Goal: Task Accomplishment & Management: Use online tool/utility

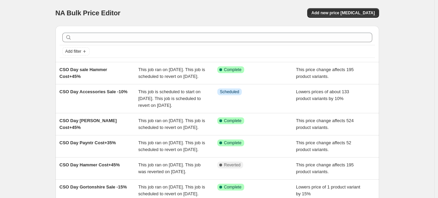
click at [415, 65] on div "NA Bulk Price Editor. This page is ready NA Bulk Price Editor Add new price [ME…" at bounding box center [217, 189] width 434 height 378
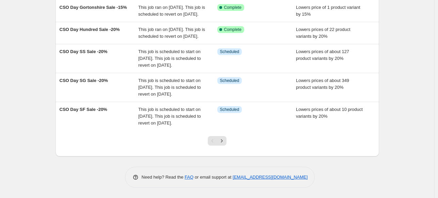
scroll to position [227, 0]
click at [223, 142] on icon "Next" at bounding box center [222, 140] width 2 height 3
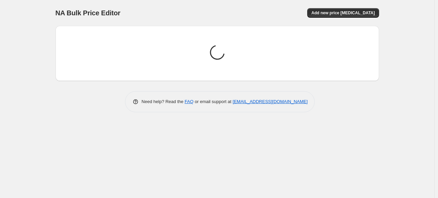
scroll to position [0, 0]
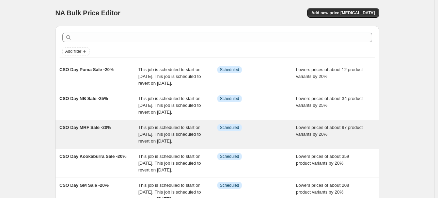
click at [250, 145] on div "Info Scheduled" at bounding box center [256, 134] width 79 height 20
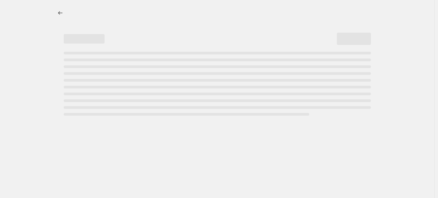
select select "percentage"
select select "no_change"
select select "inventory_quantity"
select select ">"
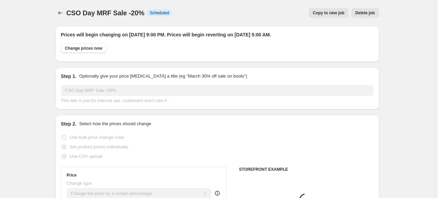
select select "vendor"
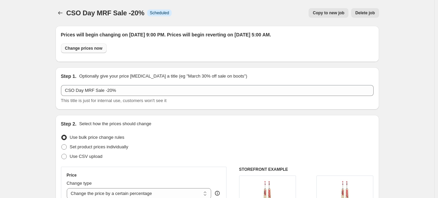
click at [88, 48] on span "Change prices now" at bounding box center [83, 48] width 37 height 5
radio input "true"
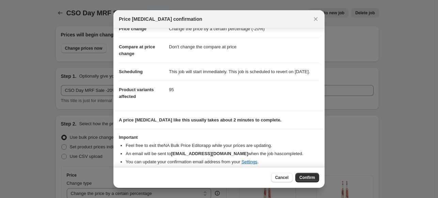
scroll to position [32, 0]
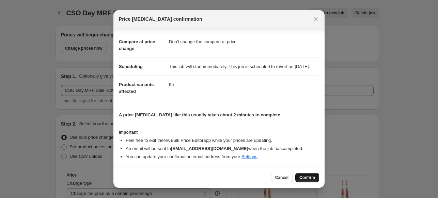
click at [304, 179] on span "Confirm" at bounding box center [307, 177] width 16 height 5
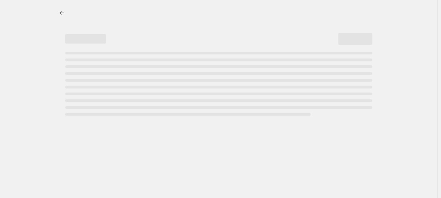
select select "percentage"
select select "no_change"
select select "vendor"
select select "product_status"
select select "inventory_quantity"
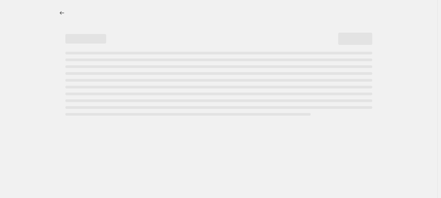
select select ">"
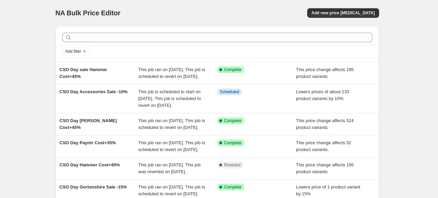
click at [422, 65] on div "NA Bulk Price Editor. This page is ready NA Bulk Price Editor Add new price [ME…" at bounding box center [217, 189] width 434 height 378
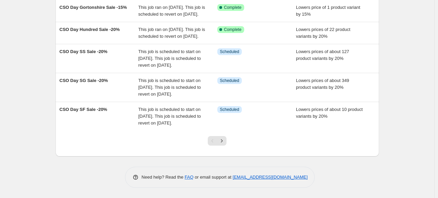
scroll to position [247, 0]
click at [225, 142] on icon "Next" at bounding box center [221, 141] width 7 height 7
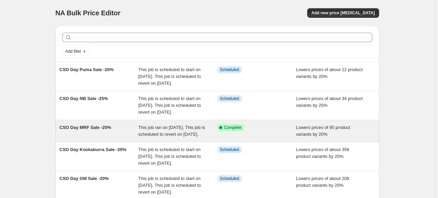
click at [273, 138] on div "Success Complete Complete" at bounding box center [256, 131] width 79 height 14
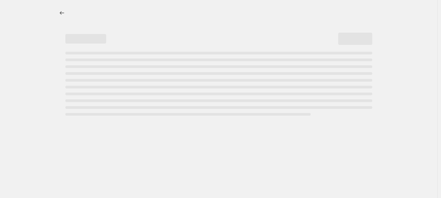
select select "percentage"
select select "no_change"
select select "vendor"
select select "product_status"
select select "inventory_quantity"
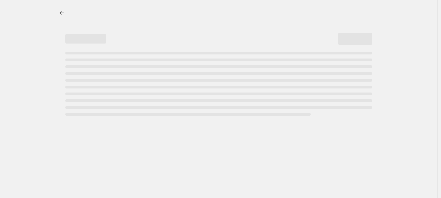
select select ">"
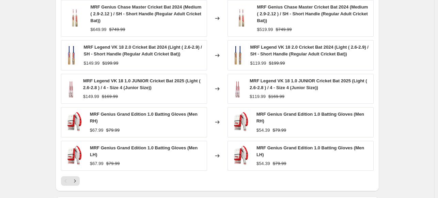
scroll to position [609, 0]
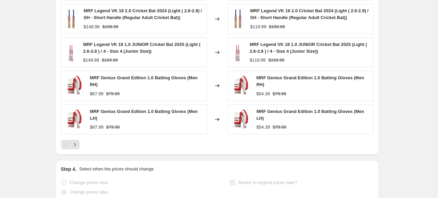
select select "percentage"
select select "no_change"
select select "vendor"
select select "product_status"
select select "inventory_quantity"
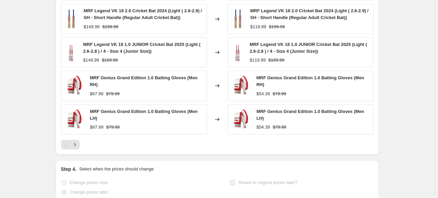
select select ">"
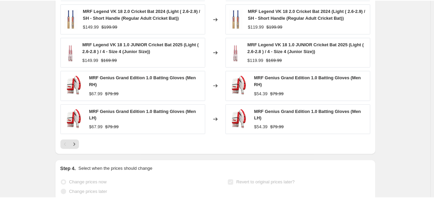
scroll to position [0, 0]
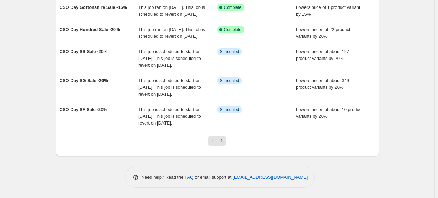
scroll to position [227, 0]
click at [221, 144] on icon "Next" at bounding box center [221, 141] width 7 height 7
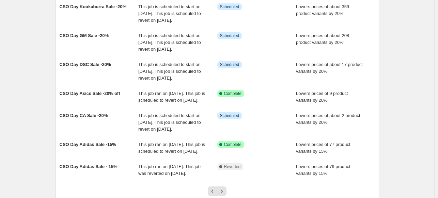
scroll to position [150, 0]
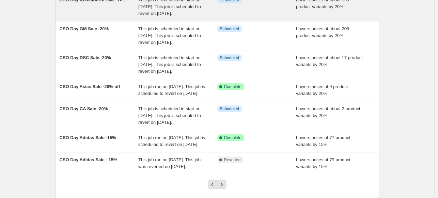
click at [163, 16] on span "This job is scheduled to start on [DATE]. This job is scheduled to revert on [D…" at bounding box center [169, 6] width 63 height 19
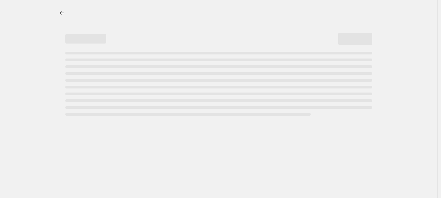
select select "percentage"
select select "no_change"
select select "inventory_quantity"
select select ">"
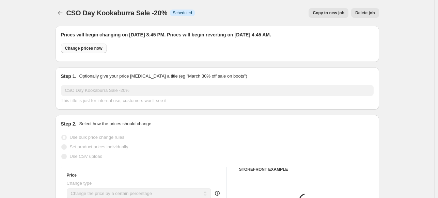
select select "vendor"
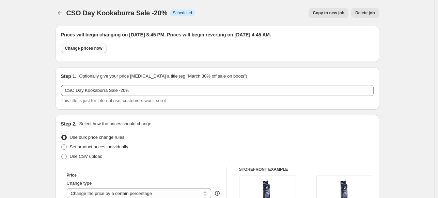
click at [96, 51] on button "Change prices now" at bounding box center [84, 49] width 46 height 10
radio input "true"
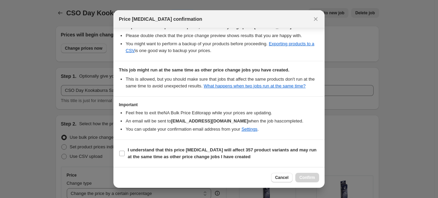
scroll to position [132, 0]
click at [122, 153] on input "I understand that this price [MEDICAL_DATA] will affect 357 product variants an…" at bounding box center [121, 153] width 5 height 5
checkbox input "true"
click at [308, 180] on span "Confirm" at bounding box center [307, 177] width 16 height 5
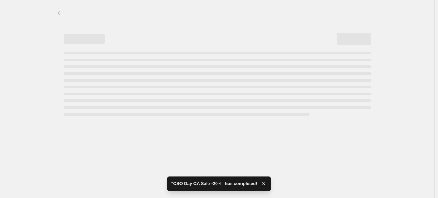
select select "percentage"
select select "no_change"
select select "vendor"
select select "product_status"
select select "inventory_quantity"
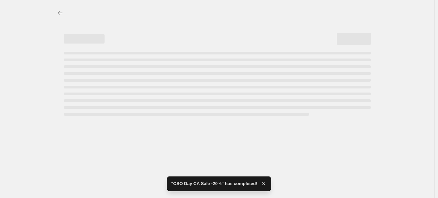
select select ">"
select select "percentage"
select select "no_change"
select select "vendor"
select select "product_status"
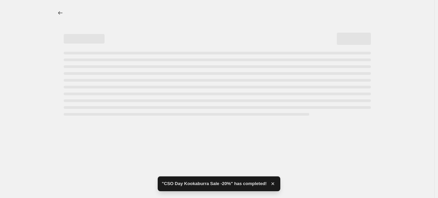
select select "inventory_quantity"
select select ">"
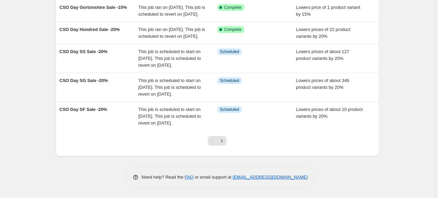
scroll to position [247, 0]
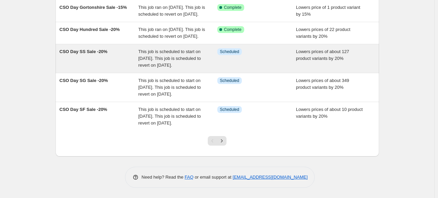
click at [178, 49] on div "This job is scheduled to start on [DATE]. This job is scheduled to revert on [D…" at bounding box center [177, 58] width 79 height 20
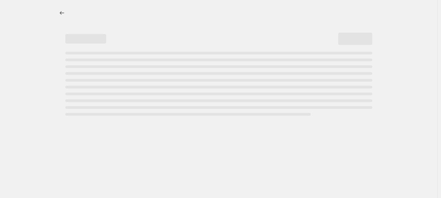
select select "percentage"
select select "no_change"
select select "vendor"
select select "product_status"
select select "inventory_quantity"
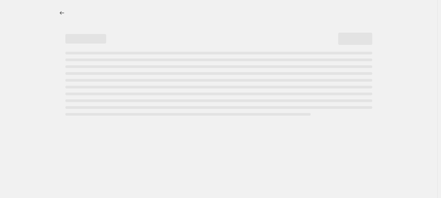
select select ">"
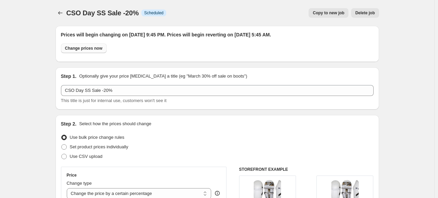
click at [86, 48] on span "Change prices now" at bounding box center [83, 48] width 37 height 5
radio input "true"
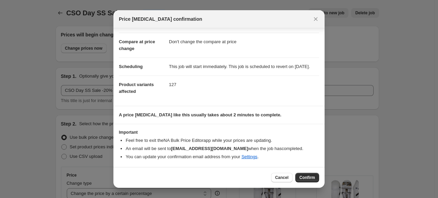
scroll to position [31, 0]
click at [309, 178] on span "Confirm" at bounding box center [307, 177] width 16 height 5
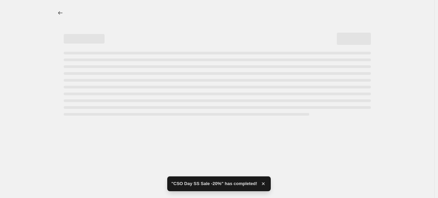
select select "percentage"
select select "no_change"
select select "vendor"
select select "product_status"
select select "inventory_quantity"
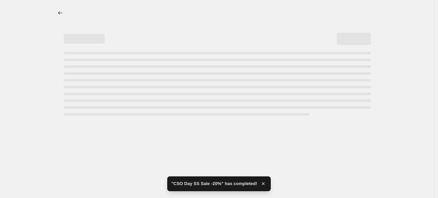
select select ">"
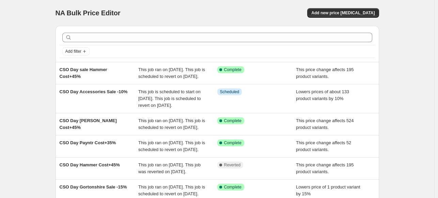
scroll to position [173, 0]
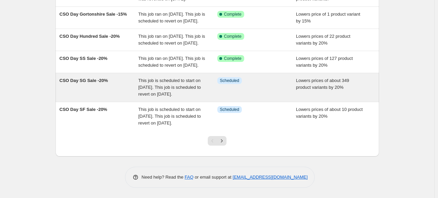
click at [221, 98] on div "Info Scheduled" at bounding box center [256, 87] width 79 height 20
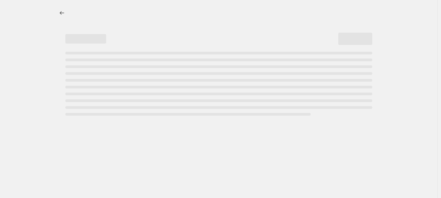
select select "percentage"
select select "no_change"
select select "vendor"
select select "product_status"
select select "inventory_quantity"
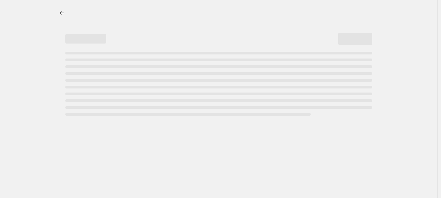
select select ">"
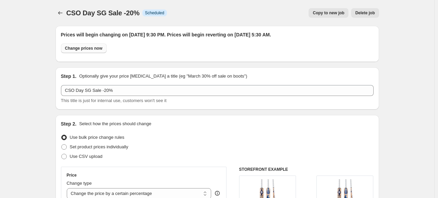
click at [84, 49] on span "Change prices now" at bounding box center [83, 48] width 37 height 5
radio input "true"
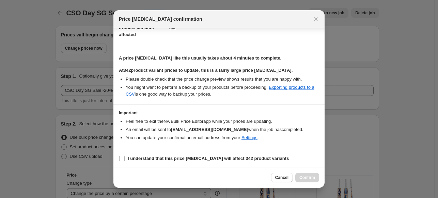
scroll to position [90, 0]
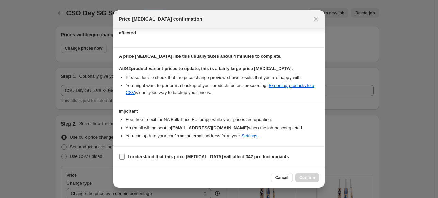
click at [231, 158] on b "I understand that this price [MEDICAL_DATA] will affect 342 product variants" at bounding box center [208, 156] width 161 height 5
click at [125, 158] on input "I understand that this price [MEDICAL_DATA] will affect 342 product variants" at bounding box center [121, 156] width 5 height 5
checkbox input "true"
click at [310, 179] on span "Confirm" at bounding box center [307, 177] width 16 height 5
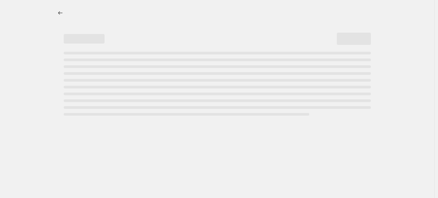
select select "percentage"
select select "no_change"
select select "vendor"
select select "product_status"
select select "inventory_quantity"
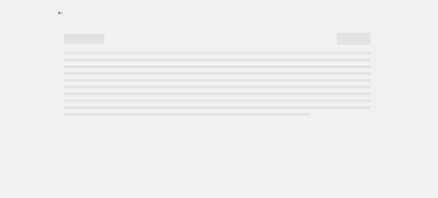
select select ">"
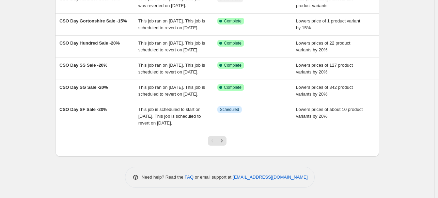
scroll to position [231, 0]
click at [225, 144] on icon "Next" at bounding box center [221, 141] width 7 height 7
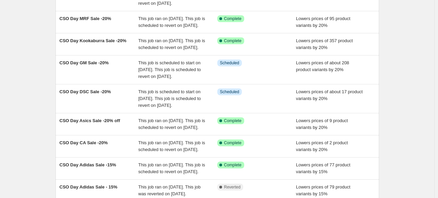
scroll to position [123, 0]
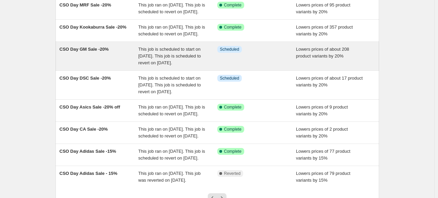
click at [169, 65] on span "This job is scheduled to start on [DATE]. This job is scheduled to revert on [D…" at bounding box center [169, 56] width 63 height 19
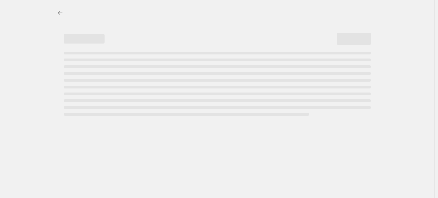
select select "percentage"
select select "no_change"
select select "vendor"
select select "product_status"
select select "inventory_quantity"
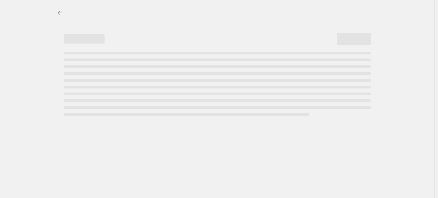
select select ">"
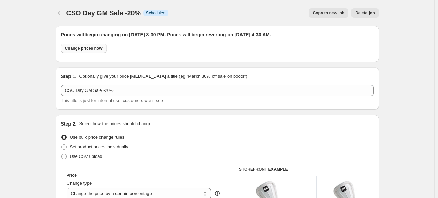
click at [89, 48] on span "Change prices now" at bounding box center [83, 48] width 37 height 5
radio input "true"
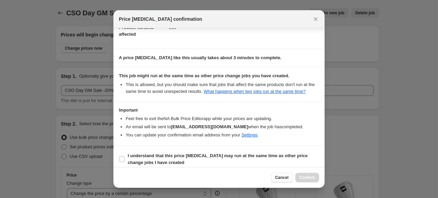
scroll to position [94, 0]
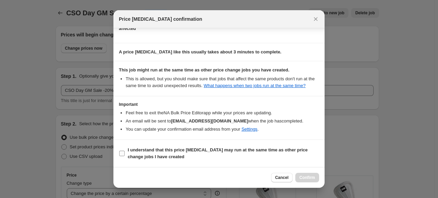
click at [207, 151] on b "I understand that this price [MEDICAL_DATA] may run at the same time as other p…" at bounding box center [218, 153] width 180 height 12
click at [125, 151] on input "I understand that this price [MEDICAL_DATA] may run at the same time as other p…" at bounding box center [121, 153] width 5 height 5
checkbox input "true"
click at [309, 178] on span "Confirm" at bounding box center [307, 177] width 16 height 5
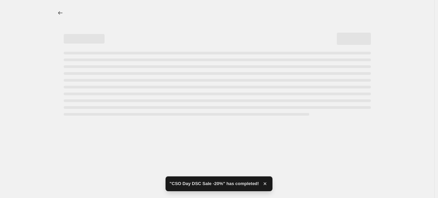
select select "percentage"
select select "no_change"
select select "vendor"
select select "product_status"
select select "inventory_quantity"
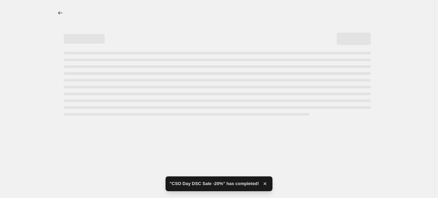
select select ">"
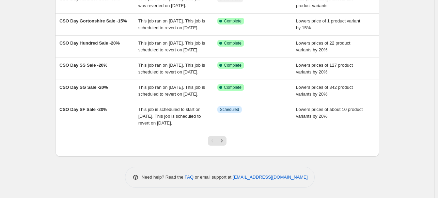
scroll to position [222, 0]
click at [224, 144] on icon "Next" at bounding box center [221, 141] width 7 height 7
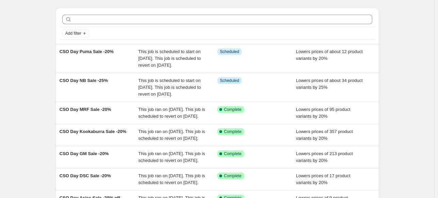
scroll to position [0, 0]
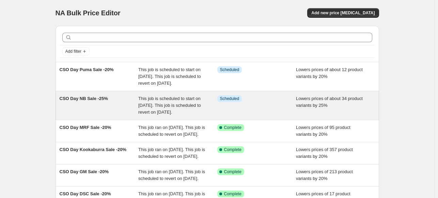
click at [114, 115] on div "CSO Day NB Sale -25%" at bounding box center [99, 105] width 79 height 20
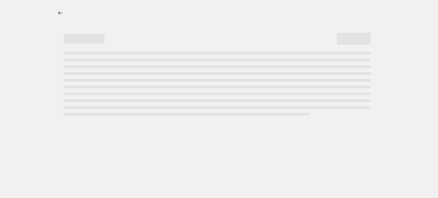
select select "percentage"
select select "no_change"
select select "vendor"
select select "product_status"
select select "inventory_quantity"
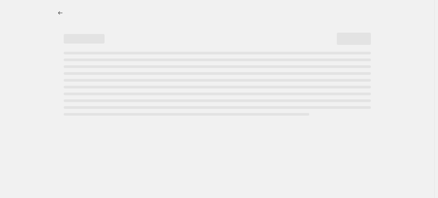
select select ">"
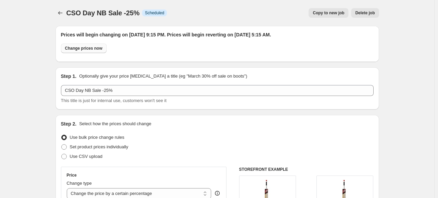
click at [85, 49] on span "Change prices now" at bounding box center [83, 48] width 37 height 5
radio input "true"
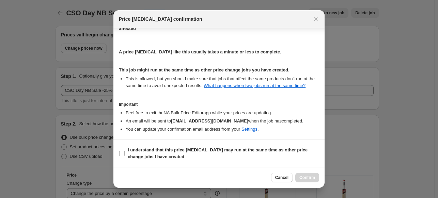
scroll to position [94, 0]
click at [243, 149] on b "I understand that this price [MEDICAL_DATA] may run at the same time as other p…" at bounding box center [218, 153] width 180 height 12
click at [125, 151] on input "I understand that this price [MEDICAL_DATA] may run at the same time as other p…" at bounding box center [121, 153] width 5 height 5
checkbox input "true"
click at [311, 178] on span "Confirm" at bounding box center [307, 177] width 16 height 5
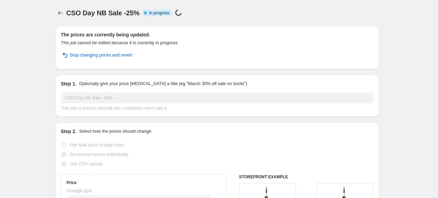
select select "percentage"
select select "no_change"
select select "vendor"
select select "product_status"
select select "inventory_quantity"
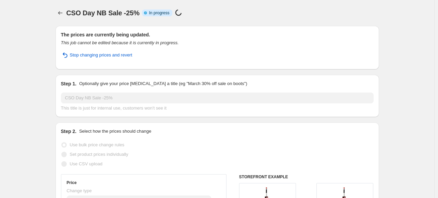
select select ">"
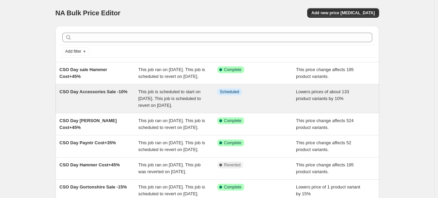
click at [254, 95] on div "Info Scheduled" at bounding box center [251, 92] width 69 height 7
select select "percentage"
select select "no_change"
select select "collection"
select select "product_status"
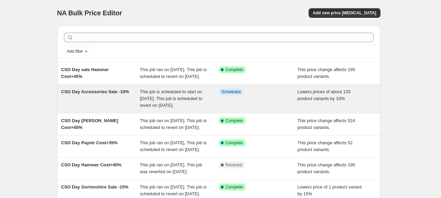
select select "inventory_quantity"
select select ">"
select select "vendor"
select select "not_equal"
select select "vendor"
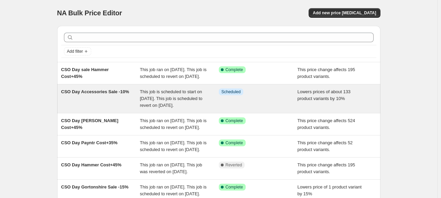
select select "not_equal"
select select "vendor"
select select "not_equal"
select select "vendor"
select select "not_equal"
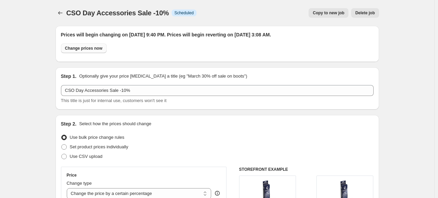
click at [98, 49] on span "Change prices now" at bounding box center [83, 48] width 37 height 5
radio input "true"
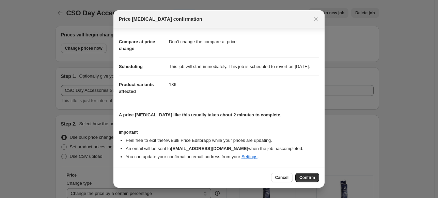
scroll to position [32, 0]
click at [306, 177] on span "Confirm" at bounding box center [307, 177] width 16 height 5
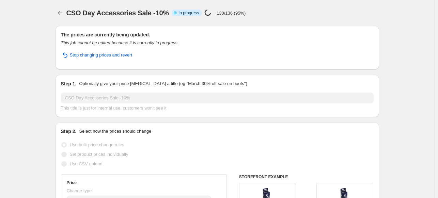
select select "percentage"
select select "no_change"
select select "collection"
select select "product_status"
select select "inventory_quantity"
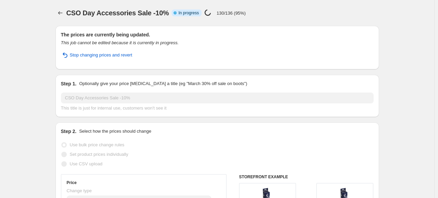
select select ">"
select select "vendor"
select select "not_equal"
select select "vendor"
select select "not_equal"
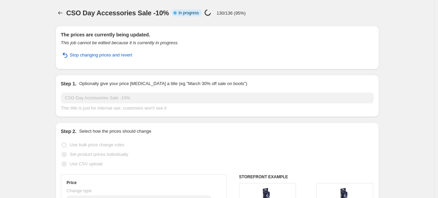
select select "vendor"
select select "not_equal"
select select "vendor"
select select "not_equal"
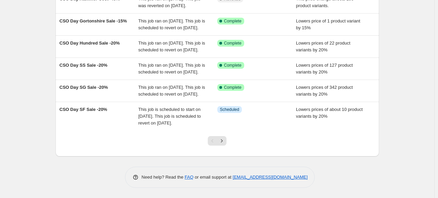
scroll to position [226, 0]
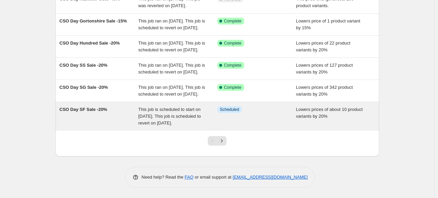
click at [167, 109] on span "This job is scheduled to start on [DATE]. This job is scheduled to revert on [D…" at bounding box center [169, 116] width 63 height 19
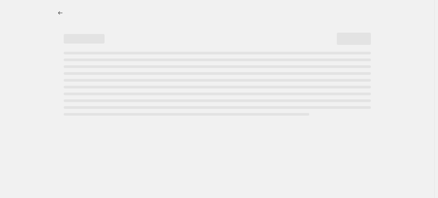
select select "percentage"
select select "no_change"
select select "vendor"
select select "product_status"
select select "inventory_quantity"
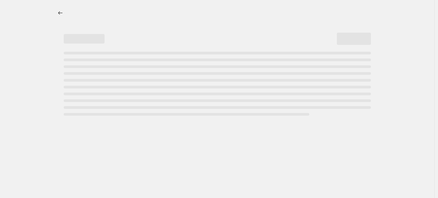
select select ">"
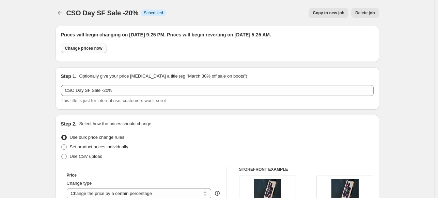
click at [83, 51] on button "Change prices now" at bounding box center [84, 49] width 46 height 10
radio input "true"
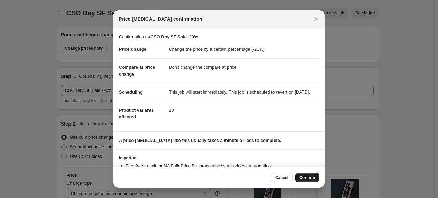
click at [310, 176] on span "Confirm" at bounding box center [307, 177] width 16 height 5
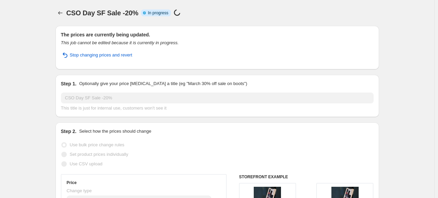
select select "percentage"
select select "no_change"
select select "vendor"
select select "product_status"
select select "inventory_quantity"
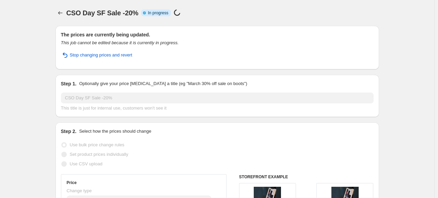
select select ">"
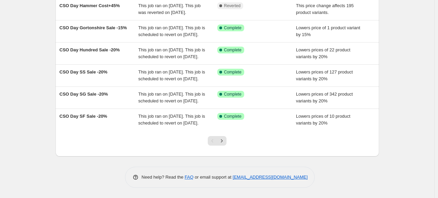
scroll to position [219, 0]
click at [225, 142] on icon "Next" at bounding box center [221, 141] width 7 height 7
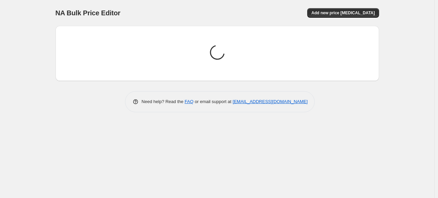
scroll to position [0, 0]
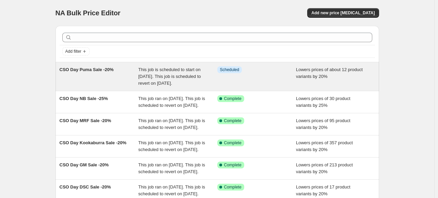
click at [174, 77] on span "This job is scheduled to start on [DATE]. This job is scheduled to revert on [D…" at bounding box center [169, 76] width 63 height 19
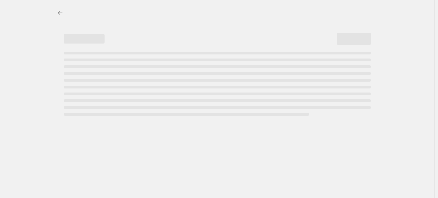
select select "percentage"
select select "no_change"
select select "vendor"
select select "product_status"
select select "inventory_quantity"
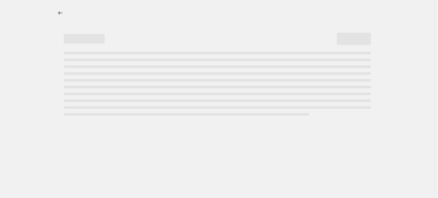
select select ">"
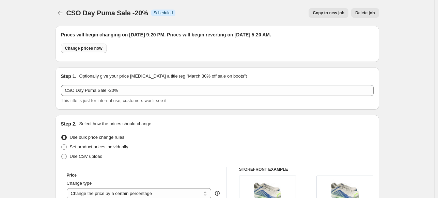
click at [83, 49] on span "Change prices now" at bounding box center [83, 48] width 37 height 5
radio input "true"
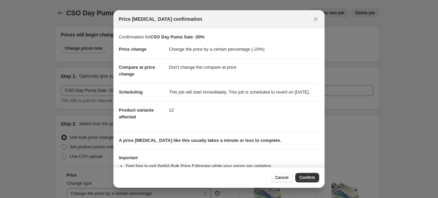
scroll to position [32, 0]
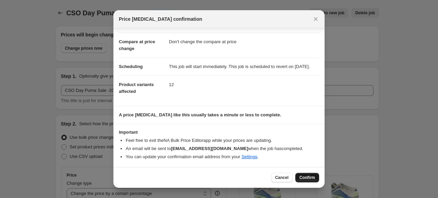
click at [305, 177] on span "Confirm" at bounding box center [307, 177] width 16 height 5
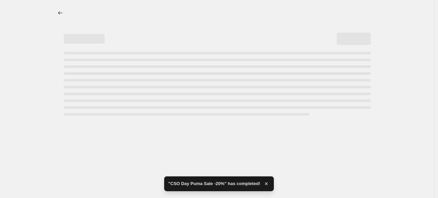
select select "percentage"
select select "no_change"
select select "vendor"
select select "product_status"
select select "inventory_quantity"
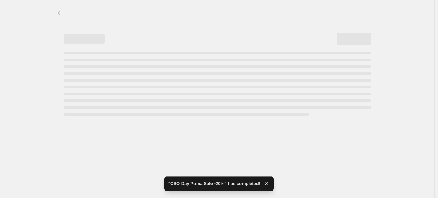
select select ">"
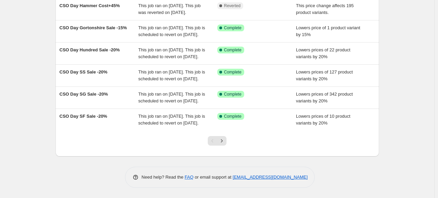
scroll to position [208, 0]
click at [223, 144] on icon "Next" at bounding box center [221, 141] width 7 height 7
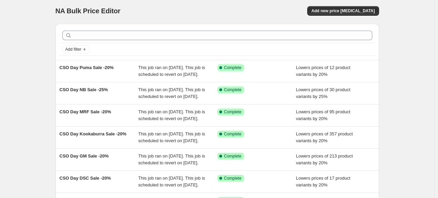
scroll to position [0, 0]
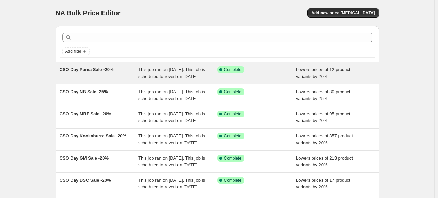
click at [195, 78] on span "This job ran on [DATE]. This job is scheduled to revert on [DATE]." at bounding box center [171, 73] width 67 height 12
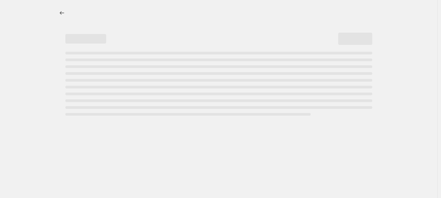
select select "percentage"
select select "no_change"
select select "vendor"
select select "product_status"
select select "inventory_quantity"
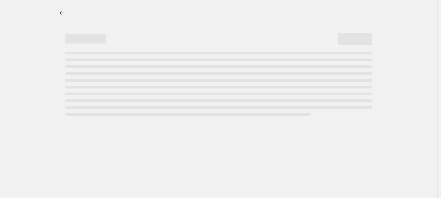
select select ">"
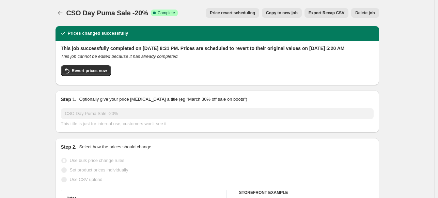
click at [296, 12] on span "Copy to new job" at bounding box center [282, 12] width 32 height 5
select select "percentage"
select select "no_change"
select select "vendor"
select select "product_status"
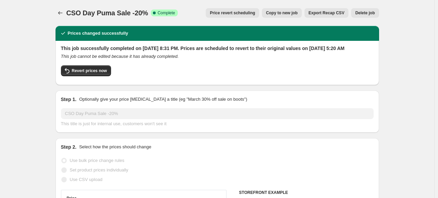
select select "inventory_quantity"
select select ">"
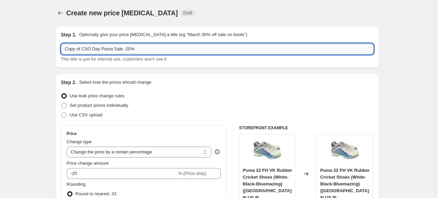
click at [82, 50] on input "Copy of CSO Day Puma Sale -20%" at bounding box center [217, 49] width 313 height 11
click at [87, 49] on input "CSO Day Puma Sale -20%" at bounding box center [217, 49] width 313 height 11
click at [108, 49] on input "CSO Day GN Sale -20%" at bounding box center [217, 49] width 313 height 11
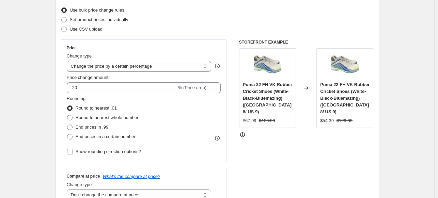
scroll to position [110, 0]
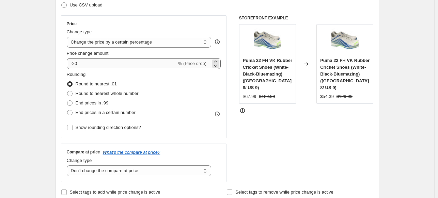
type input "CSO Day GN Sale -15%"
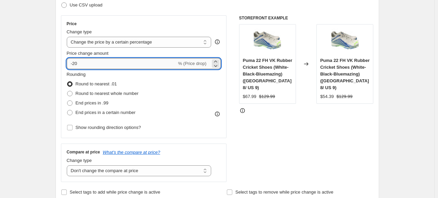
click at [120, 60] on input "-20" at bounding box center [122, 63] width 110 height 11
type input "-2"
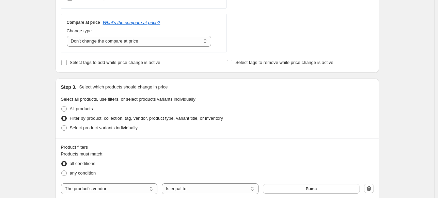
scroll to position [247, 0]
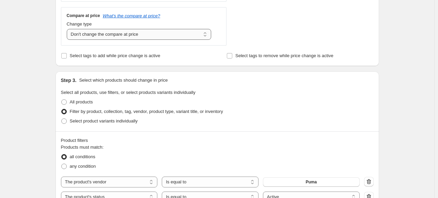
type input "-15"
click at [183, 36] on select "Change the compare at price to the current price (sale) Change the compare at p…" at bounding box center [139, 34] width 145 height 11
click at [68, 29] on select "Change the compare at price to the current price (sale) Change the compare at p…" at bounding box center [139, 34] width 145 height 11
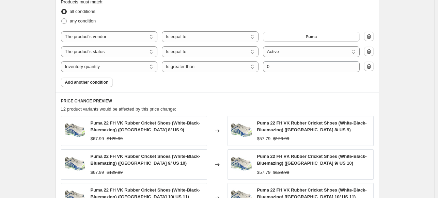
scroll to position [395, 0]
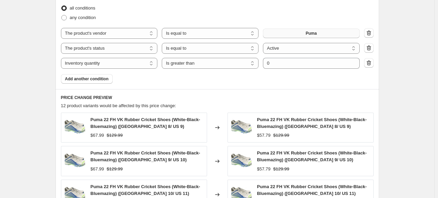
click at [326, 33] on button "Puma" at bounding box center [311, 34] width 97 height 10
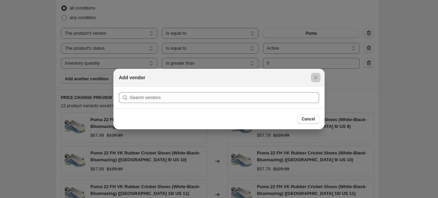
click at [311, 57] on div at bounding box center [219, 99] width 438 height 198
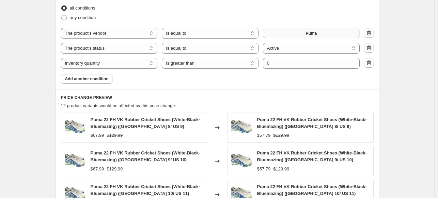
click at [312, 35] on span "Puma" at bounding box center [310, 33] width 11 height 5
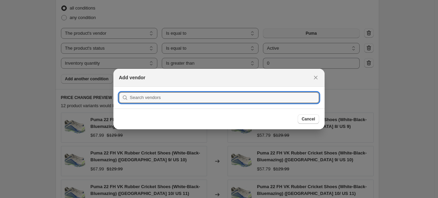
scroll to position [0, 0]
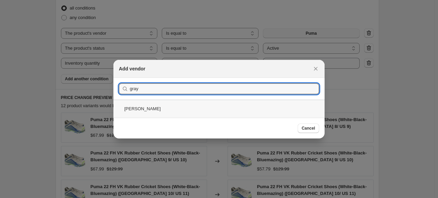
type input "gray"
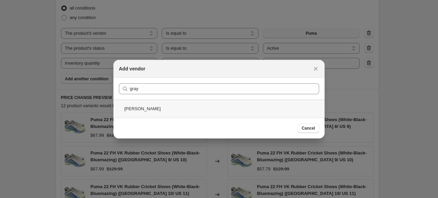
click at [137, 111] on div "[PERSON_NAME]" at bounding box center [218, 109] width 211 height 18
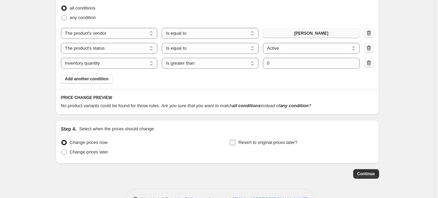
click at [237, 141] on label "Revert to original prices later?" at bounding box center [264, 143] width 68 height 10
click at [235, 141] on input "Revert to original prices later?" at bounding box center [232, 142] width 5 height 5
checkbox input "true"
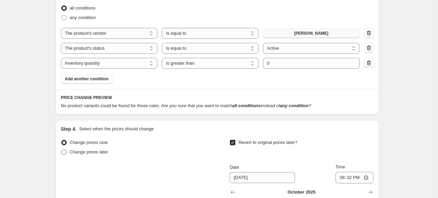
click at [101, 153] on span "Change prices later" at bounding box center [89, 151] width 38 height 5
click at [62, 150] on input "Change prices later" at bounding box center [61, 149] width 0 height 0
radio input "true"
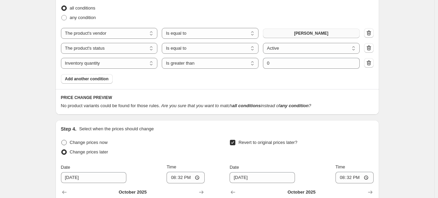
click at [99, 140] on span "Change prices now" at bounding box center [89, 142] width 38 height 5
click at [62, 140] on input "Change prices now" at bounding box center [61, 140] width 0 height 0
radio input "true"
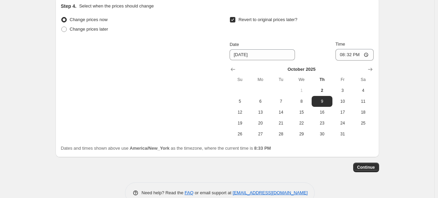
scroll to position [534, 0]
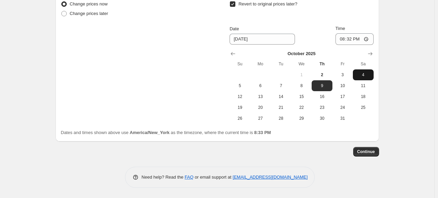
click at [364, 78] on button "4" at bounding box center [363, 74] width 20 height 11
type input "[DATE]"
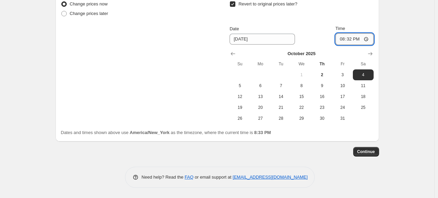
click at [343, 41] on input "20:32" at bounding box center [354, 39] width 38 height 12
type input "05:35"
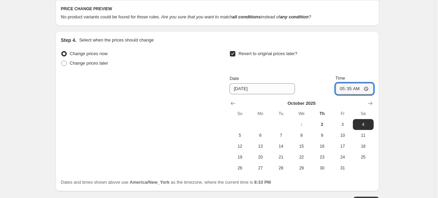
scroll to position [486, 0]
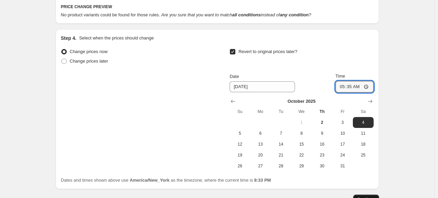
click at [368, 196] on button "Continue" at bounding box center [366, 200] width 26 height 10
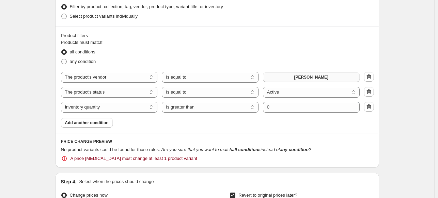
scroll to position [387, 0]
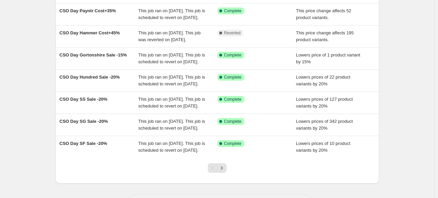
scroll to position [126, 0]
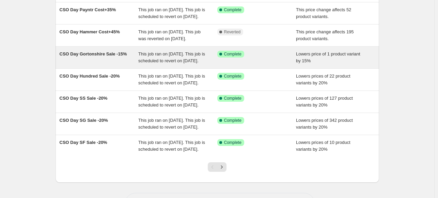
click at [185, 63] on span "This job ran on [DATE]. This job is scheduled to revert on [DATE]." at bounding box center [171, 57] width 67 height 12
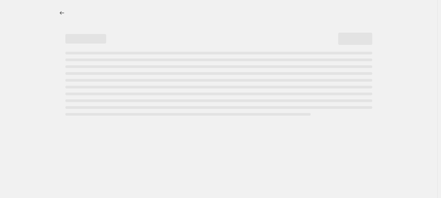
select select "percentage"
select select "no_change"
select select "vendor"
select select "product_status"
select select "inventory_quantity"
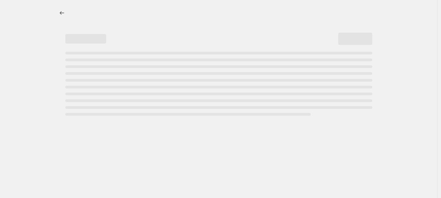
select select ">"
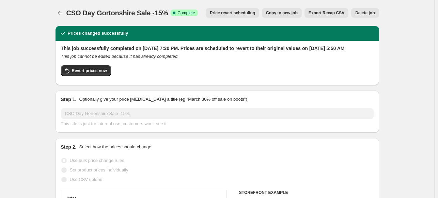
click at [295, 14] on span "Copy to new job" at bounding box center [282, 12] width 32 height 5
select select "percentage"
select select "no_change"
select select "vendor"
select select "product_status"
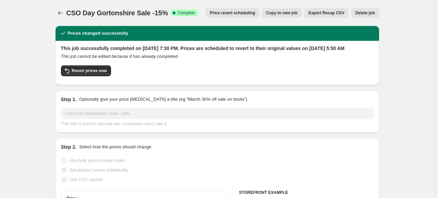
select select "inventory_quantity"
select select ">"
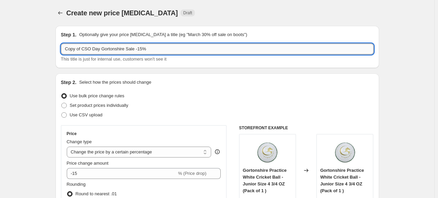
click at [83, 48] on input "Copy of CSO Day Gortonshire Sale -15%" at bounding box center [217, 49] width 313 height 11
click at [85, 49] on input "CSO Day Gortonshire Sale -15%" at bounding box center [217, 49] width 313 height 11
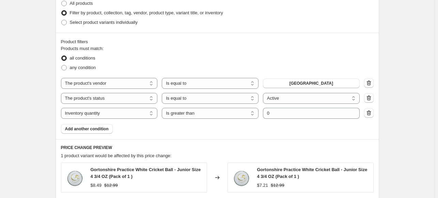
scroll to position [347, 0]
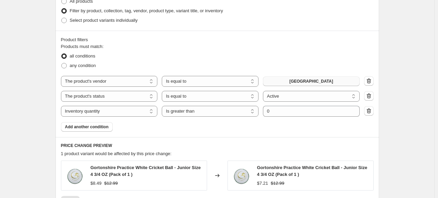
type input "CSO Day GN Sale -15%"
click at [302, 80] on span "[GEOGRAPHIC_DATA]" at bounding box center [311, 81] width 44 height 5
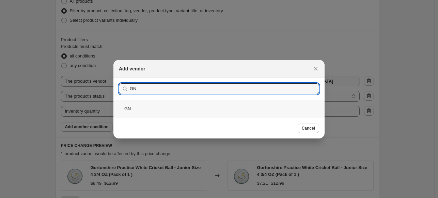
type input "GN"
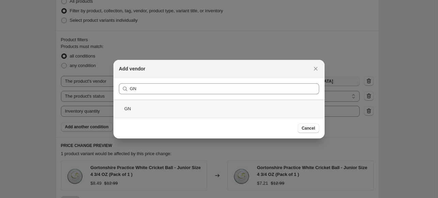
click at [132, 106] on div "GN" at bounding box center [218, 109] width 211 height 18
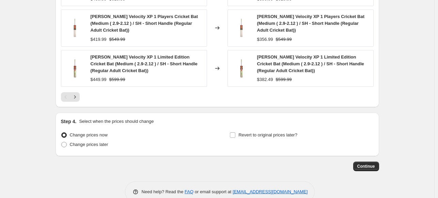
scroll to position [620, 0]
click at [234, 132] on input "Revert to original prices later?" at bounding box center [232, 134] width 5 height 5
checkbox input "true"
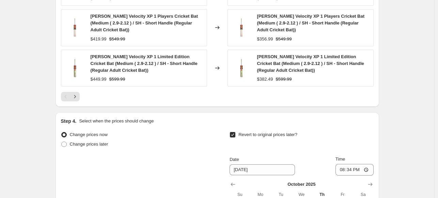
type input "[DATE]"
click at [342, 164] on input "20:34" at bounding box center [354, 170] width 38 height 12
type input "05:17"
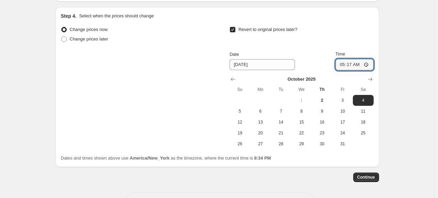
scroll to position [736, 0]
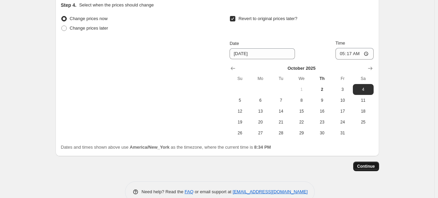
click at [370, 164] on span "Continue" at bounding box center [366, 166] width 18 height 5
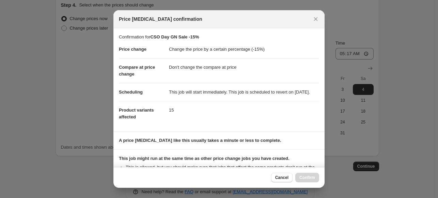
scroll to position [94, 0]
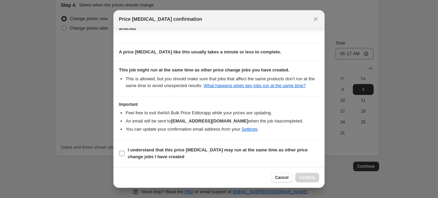
click at [207, 148] on b "I understand that this price [MEDICAL_DATA] may run at the same time as other p…" at bounding box center [218, 153] width 180 height 12
click at [125, 151] on input "I understand that this price [MEDICAL_DATA] may run at the same time as other p…" at bounding box center [121, 153] width 5 height 5
checkbox input "true"
click at [303, 178] on span "Confirm" at bounding box center [307, 177] width 16 height 5
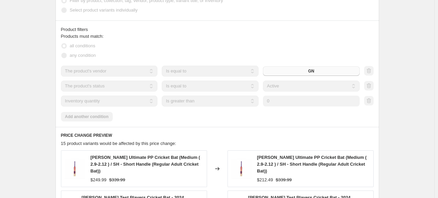
scroll to position [3, 0]
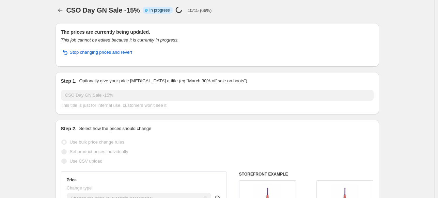
select select "percentage"
select select "no_change"
select select "vendor"
select select "product_status"
select select "inventory_quantity"
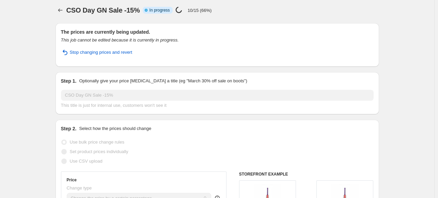
select select ">"
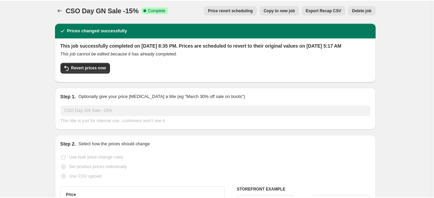
scroll to position [0, 0]
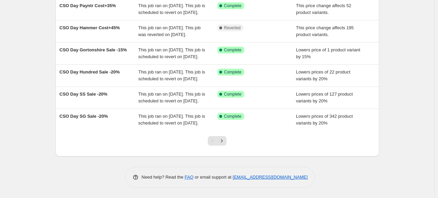
scroll to position [219, 0]
click at [225, 140] on icon "Next" at bounding box center [221, 141] width 7 height 7
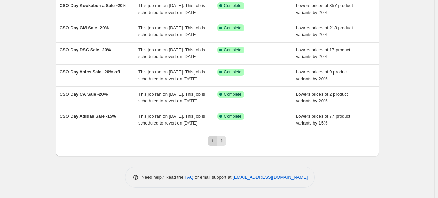
click at [215, 141] on icon "Previous" at bounding box center [212, 141] width 7 height 7
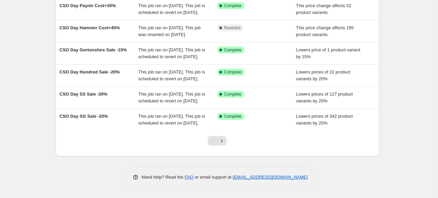
scroll to position [159, 0]
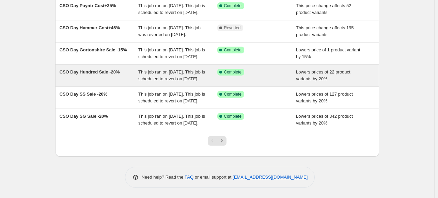
click at [180, 82] on div "This job ran on [DATE]. This job is scheduled to revert on [DATE]." at bounding box center [177, 76] width 79 height 14
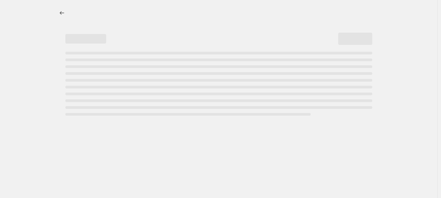
select select "percentage"
select select "no_change"
select select "product_status"
select select "inventory_quantity"
select select ">"
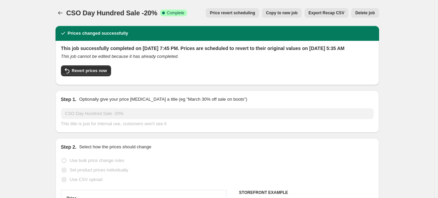
select select "vendor"
